Goal: Task Accomplishment & Management: Manage account settings

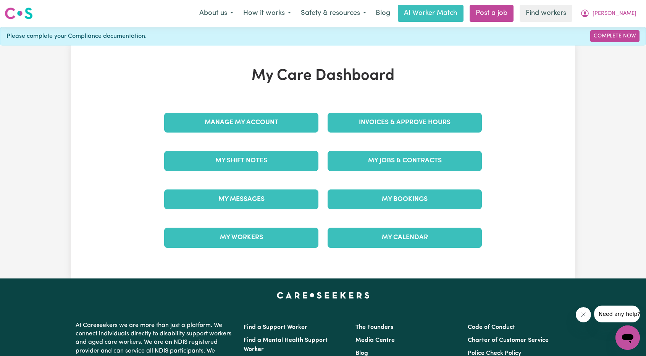
click at [382, 108] on div "Invoices & Approve Hours" at bounding box center [404, 122] width 163 height 38
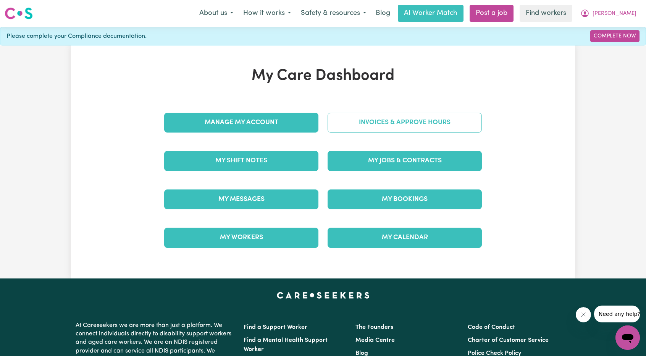
click at [378, 131] on link "Invoices & Approve Hours" at bounding box center [405, 123] width 154 height 20
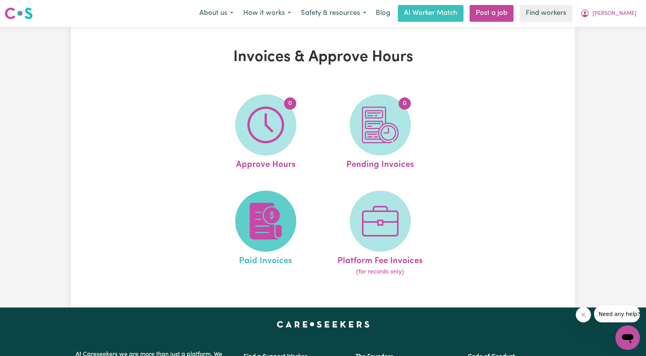
click at [251, 219] on img at bounding box center [265, 221] width 37 height 37
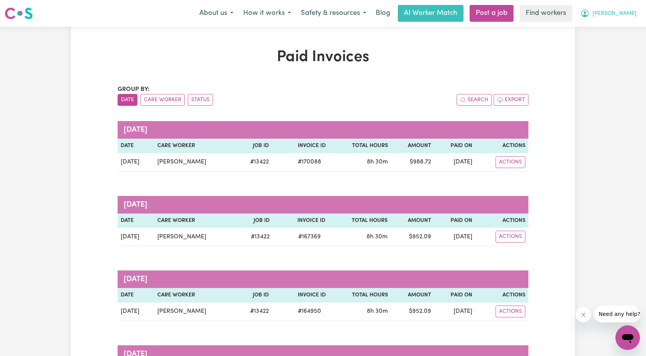
click at [589, 17] on icon "My Account" at bounding box center [584, 13] width 9 height 9
click at [600, 45] on link "Logout" at bounding box center [611, 44] width 60 height 15
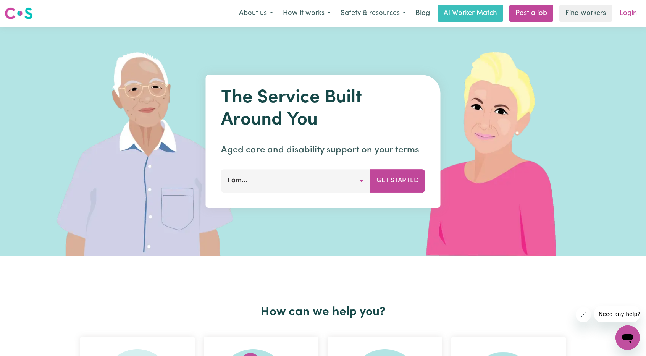
click at [627, 17] on link "Login" at bounding box center [628, 13] width 26 height 17
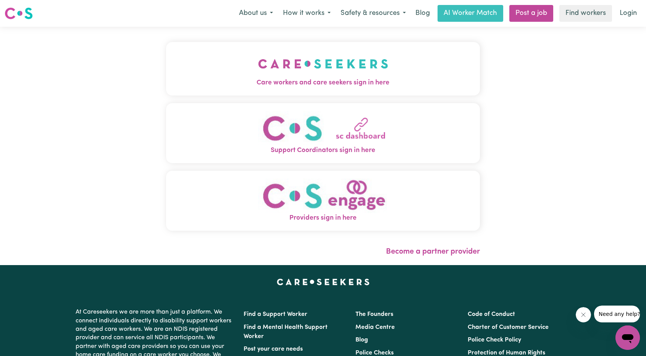
click at [325, 75] on button "Care workers and care seekers sign in here" at bounding box center [323, 68] width 314 height 53
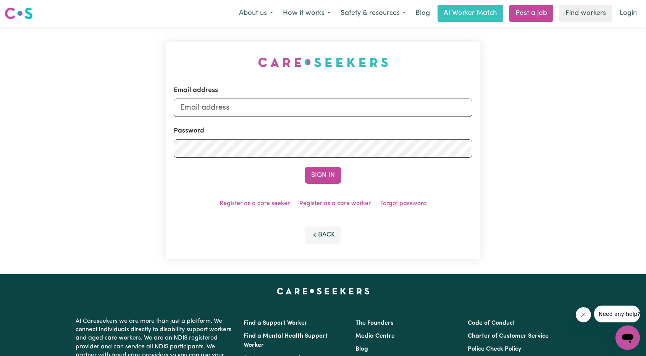
click at [325, 75] on div "Email address Password Sign In Register as a care seeker Register as a care wor…" at bounding box center [322, 150] width 323 height 247
click at [326, 96] on div "Email address" at bounding box center [323, 101] width 298 height 31
click at [323, 106] on input "Email address" at bounding box center [323, 107] width 298 height 18
drag, startPoint x: 221, startPoint y: 110, endPoint x: 353, endPoint y: 132, distance: 133.5
click at [355, 129] on form "Email address [EMAIL_ADDRESS][PERSON_NAME][DOMAIN_NAME] Password Sign In" at bounding box center [323, 135] width 298 height 98
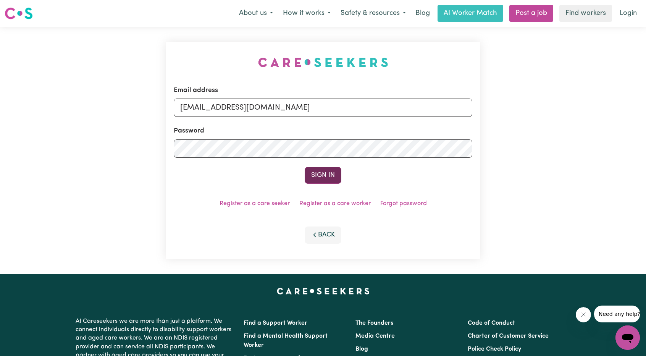
type input "[EMAIL_ADDRESS][DOMAIN_NAME]"
click at [307, 172] on button "Sign In" at bounding box center [323, 175] width 37 height 17
